Goal: Navigation & Orientation: Go to known website

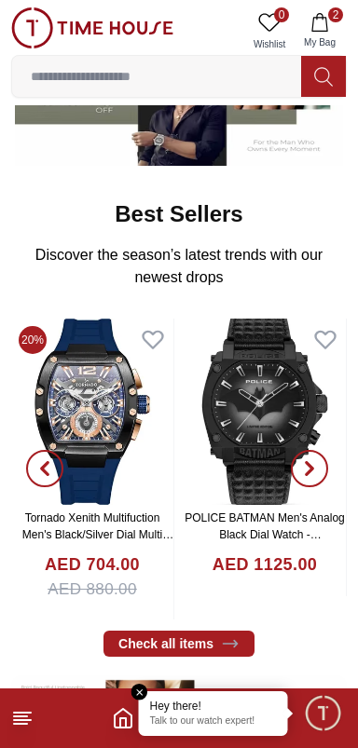
scroll to position [510, 0]
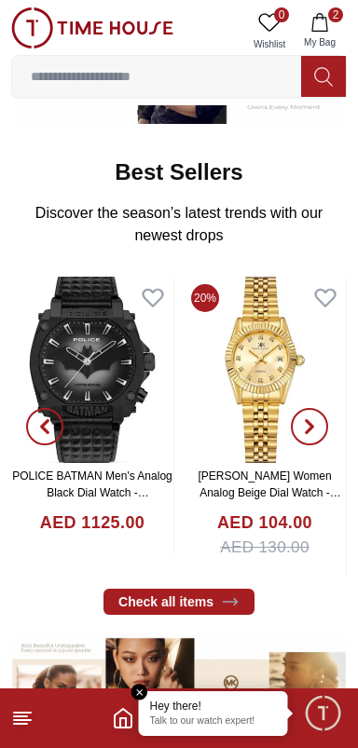
click at [32, 724] on icon at bounding box center [22, 718] width 22 height 22
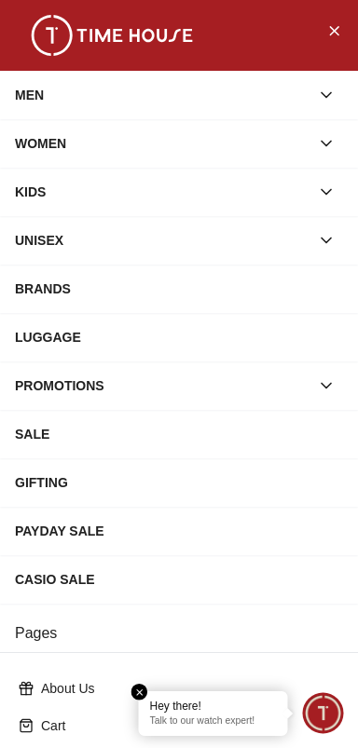
click at [16, 292] on div "BRANDS" at bounding box center [179, 289] width 328 height 34
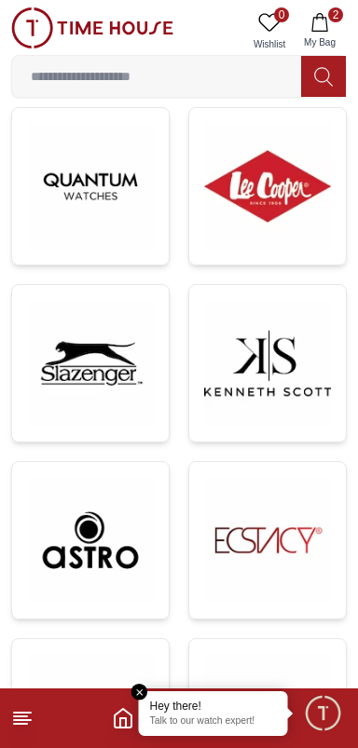
scroll to position [338, 0]
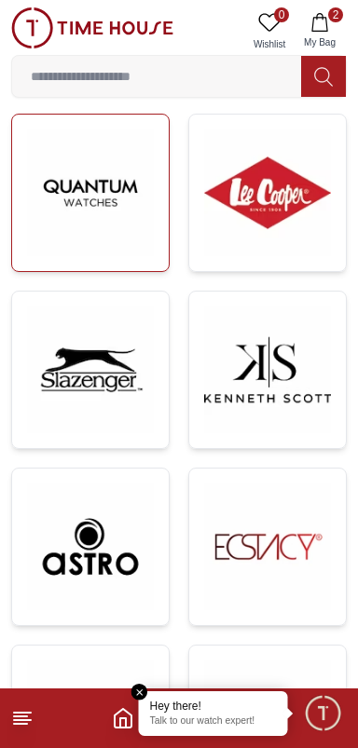
click at [62, 212] on img at bounding box center [90, 192] width 127 height 127
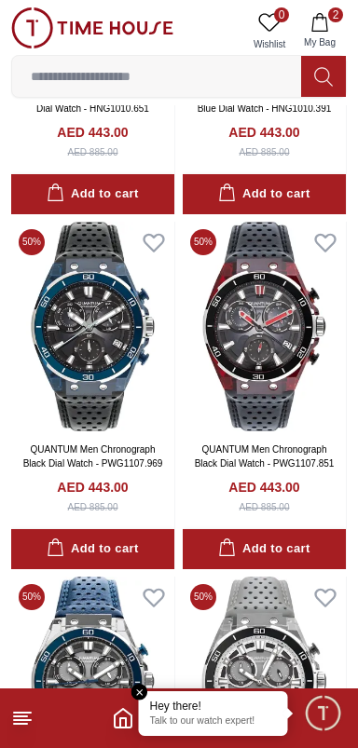
scroll to position [2916, 0]
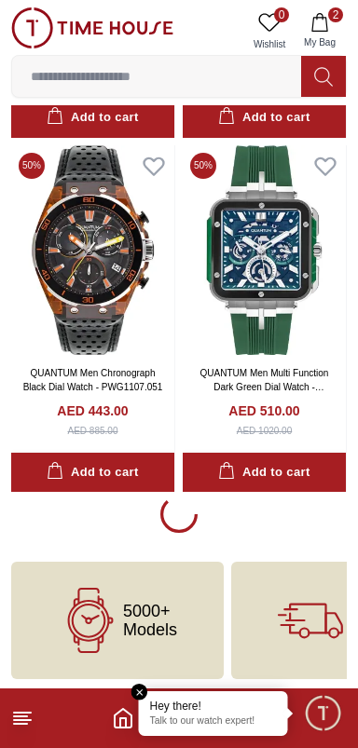
scroll to position [3708, 0]
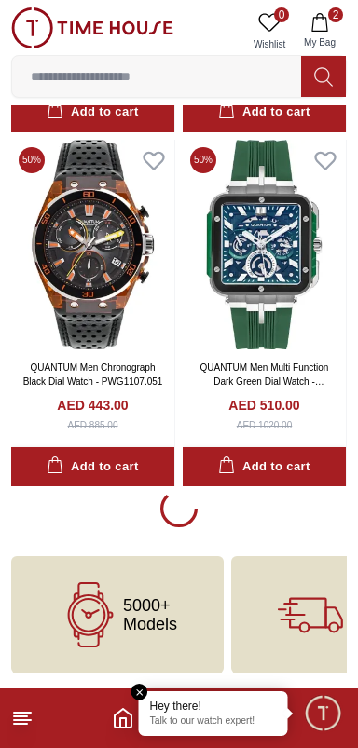
click at [32, 715] on icon at bounding box center [22, 718] width 22 height 22
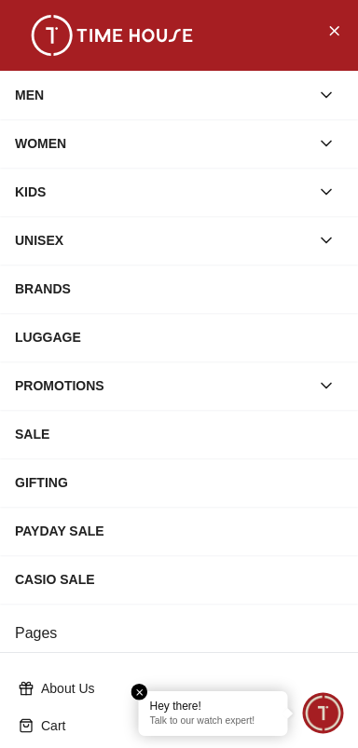
scroll to position [3700, 0]
click at [147, 689] on p "About Us" at bounding box center [186, 688] width 291 height 19
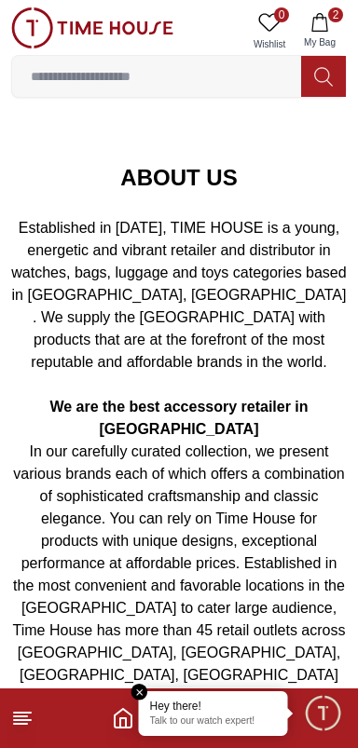
click at [22, 716] on line at bounding box center [20, 716] width 13 height 0
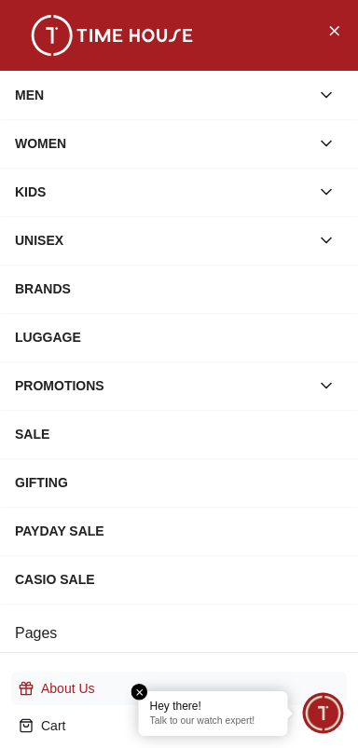
click at [86, 684] on p "About Us" at bounding box center [186, 688] width 291 height 19
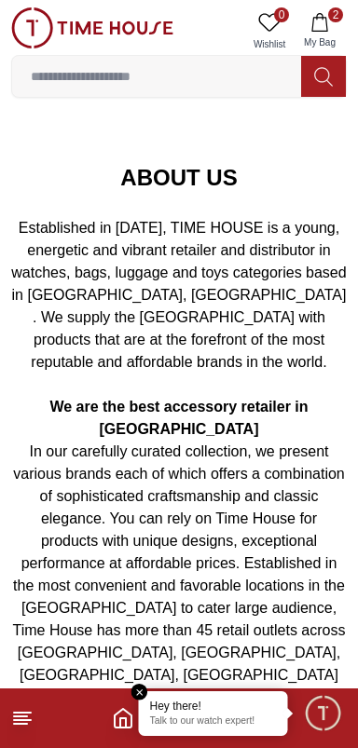
click at [20, 724] on line at bounding box center [20, 724] width 13 height 0
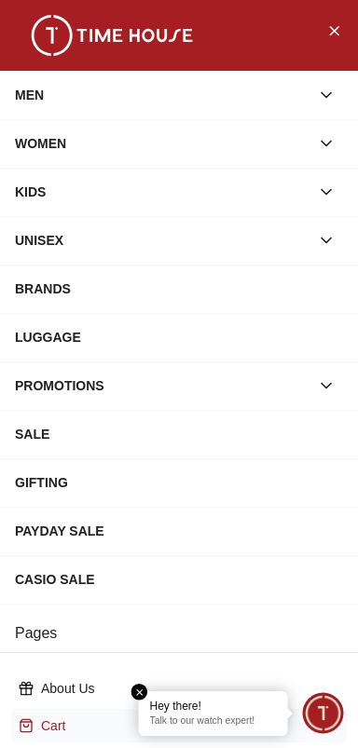
click at [17, 727] on div "Cart" at bounding box center [178, 726] width 335 height 34
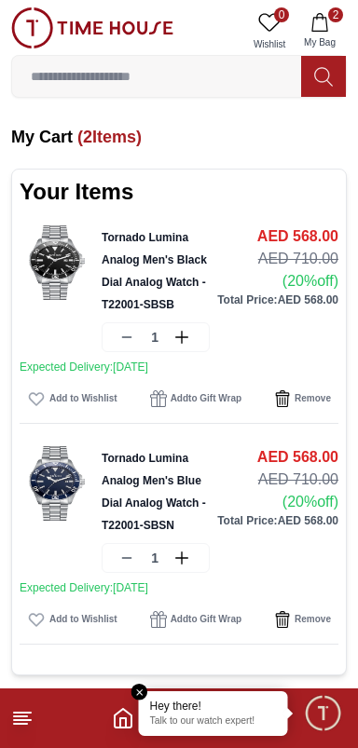
click at [123, 717] on icon "Home" at bounding box center [123, 718] width 22 height 22
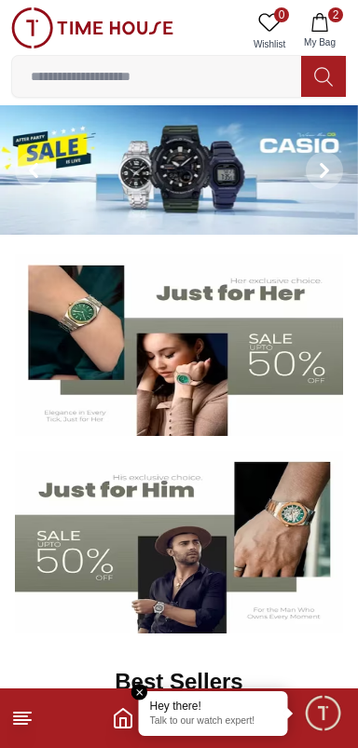
click at [24, 717] on icon at bounding box center [22, 718] width 22 height 22
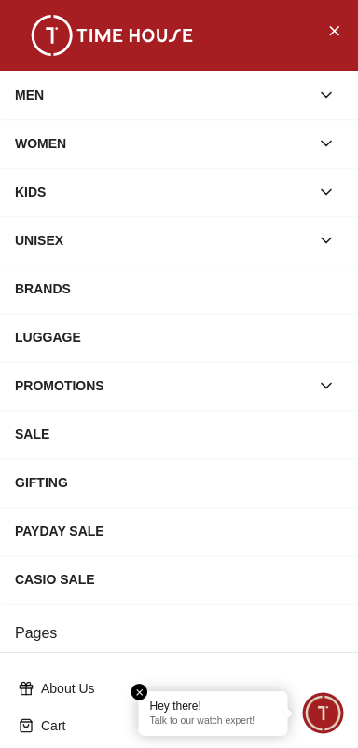
scroll to position [299, 0]
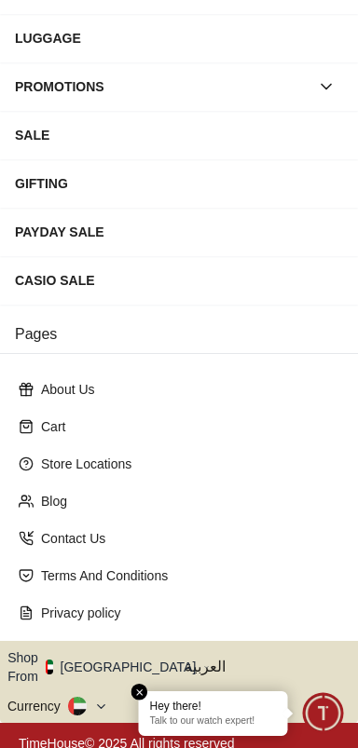
click at [125, 665] on button "Shop From [GEOGRAPHIC_DATA]" at bounding box center [108, 666] width 202 height 37
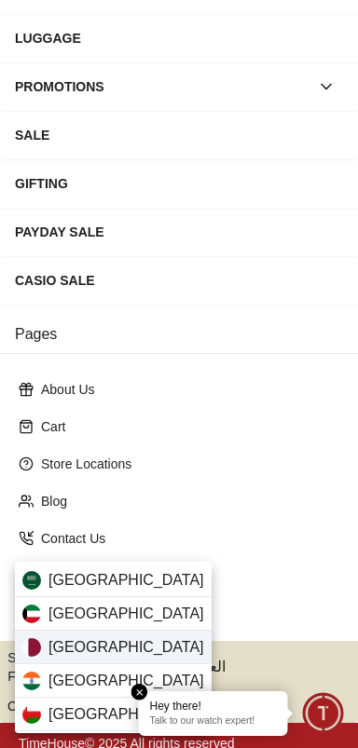
click at [48, 647] on span "[GEOGRAPHIC_DATA]" at bounding box center [126, 647] width 156 height 22
